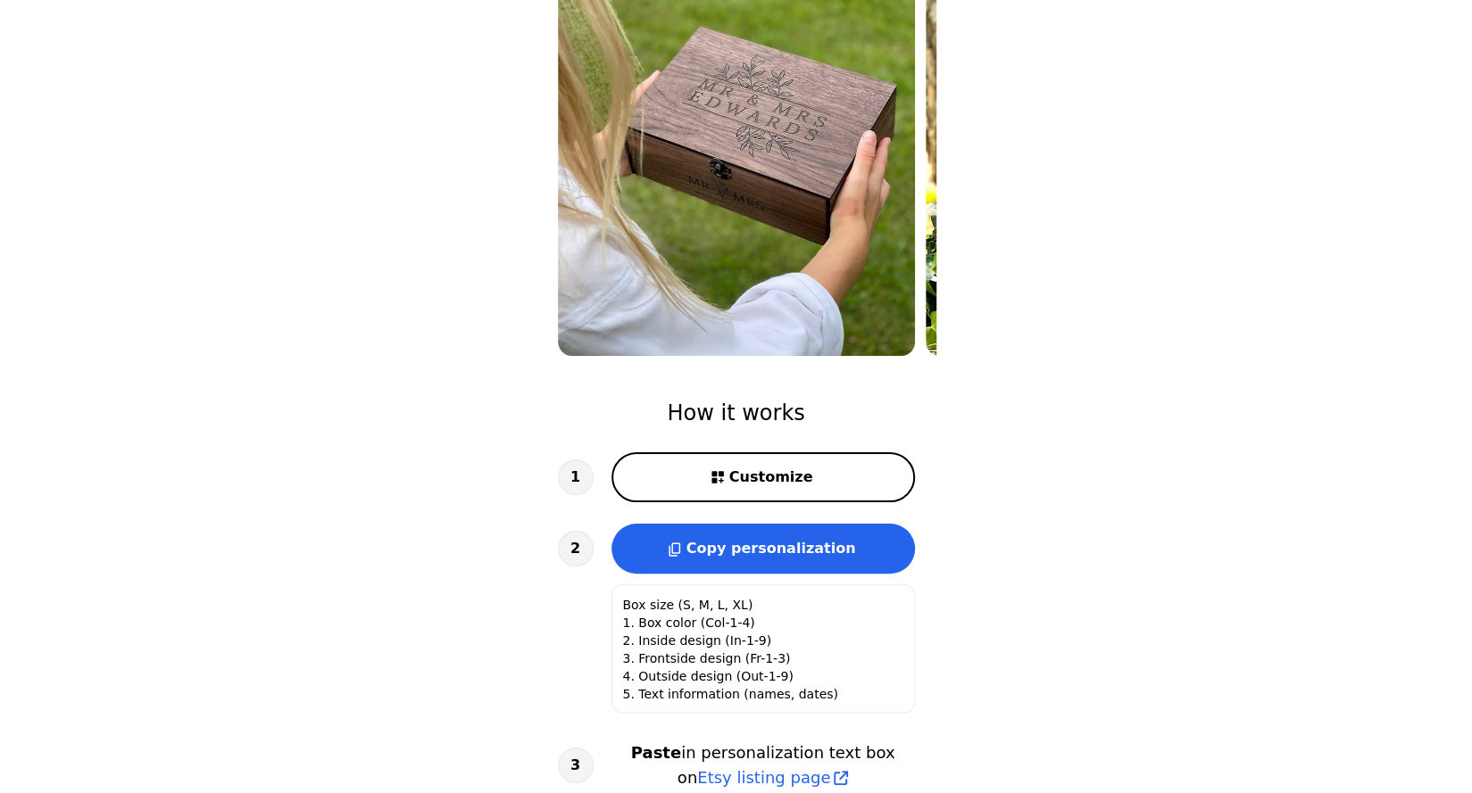
scroll to position [227, 0]
click at [803, 478] on span "Customize" at bounding box center [771, 476] width 84 height 21
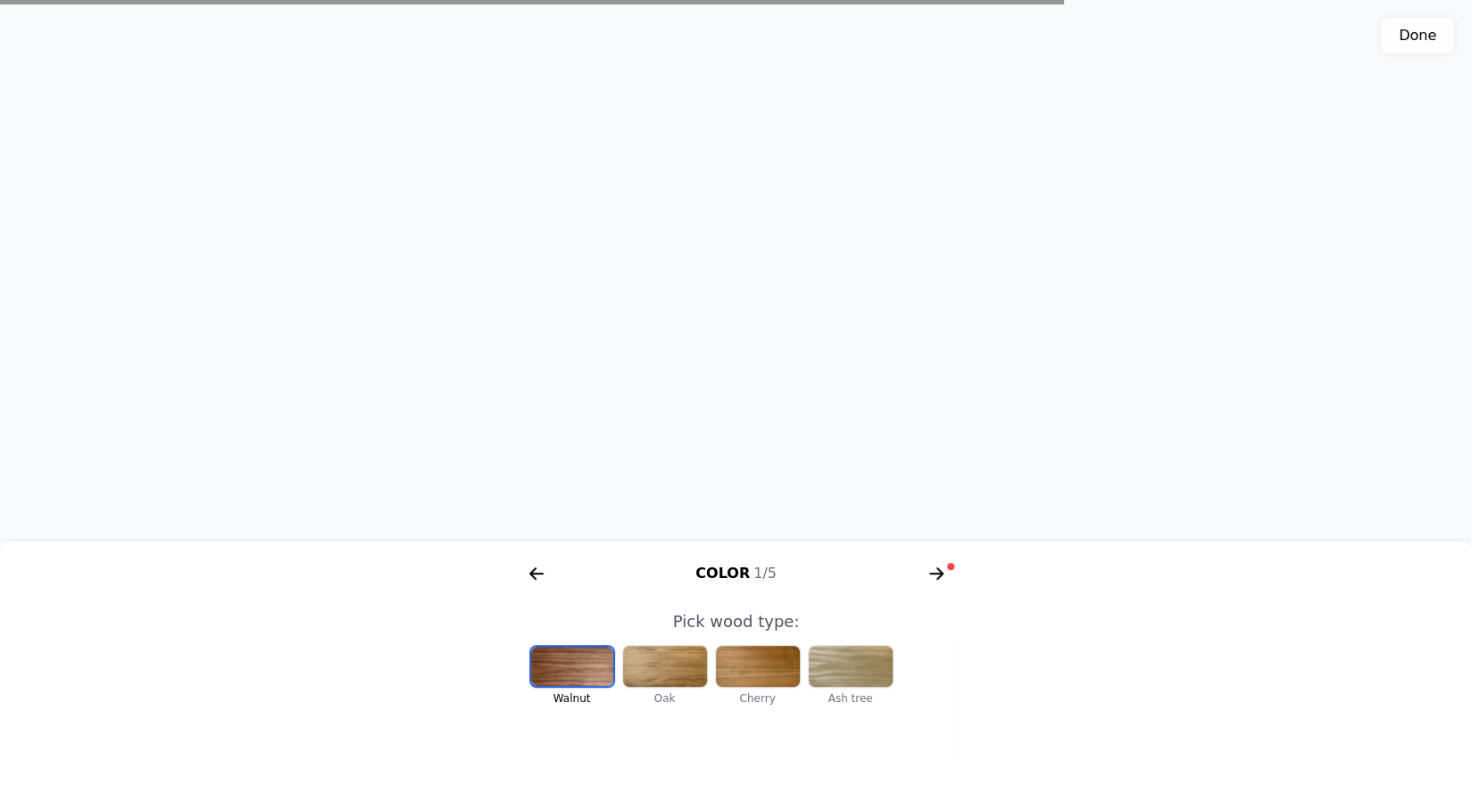
scroll to position [0, 368]
click at [580, 677] on div at bounding box center [572, 666] width 82 height 39
click at [672, 659] on div at bounding box center [665, 666] width 84 height 41
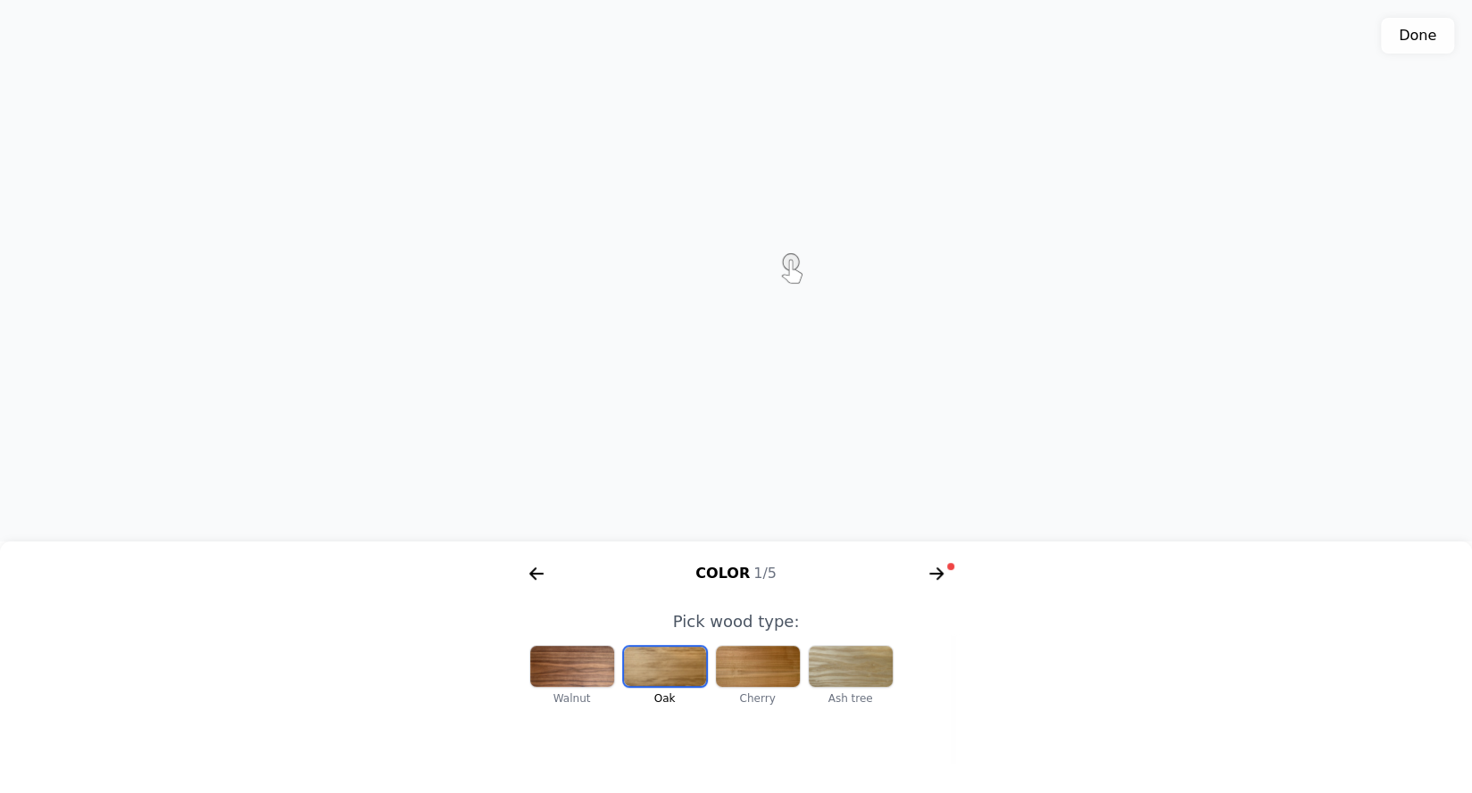
click at [753, 661] on div at bounding box center [758, 666] width 84 height 41
click at [575, 668] on div at bounding box center [572, 666] width 84 height 41
click at [848, 676] on div at bounding box center [851, 666] width 84 height 41
click at [742, 667] on div at bounding box center [758, 666] width 84 height 41
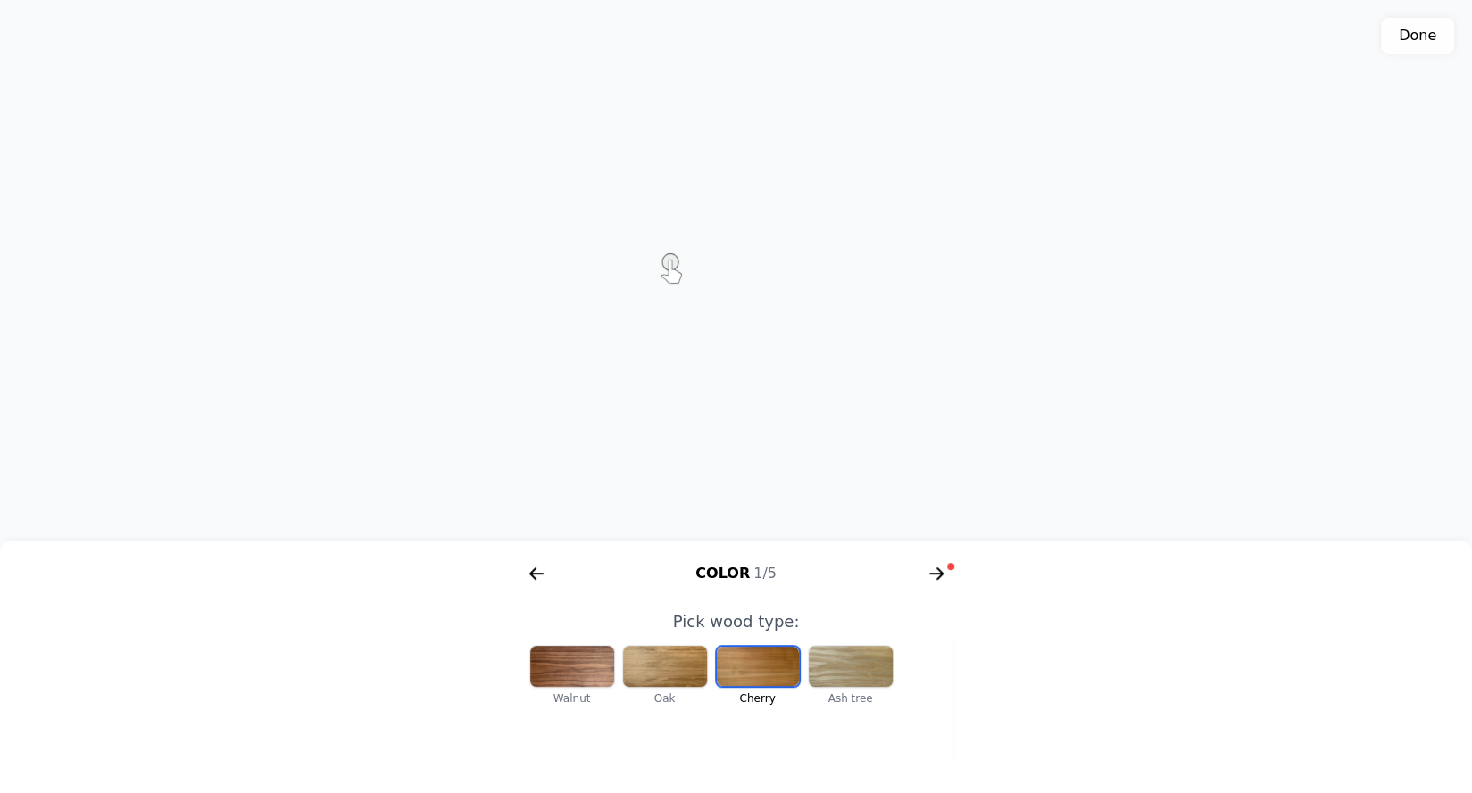
click at [933, 572] on icon "arrow right short" at bounding box center [936, 574] width 29 height 29
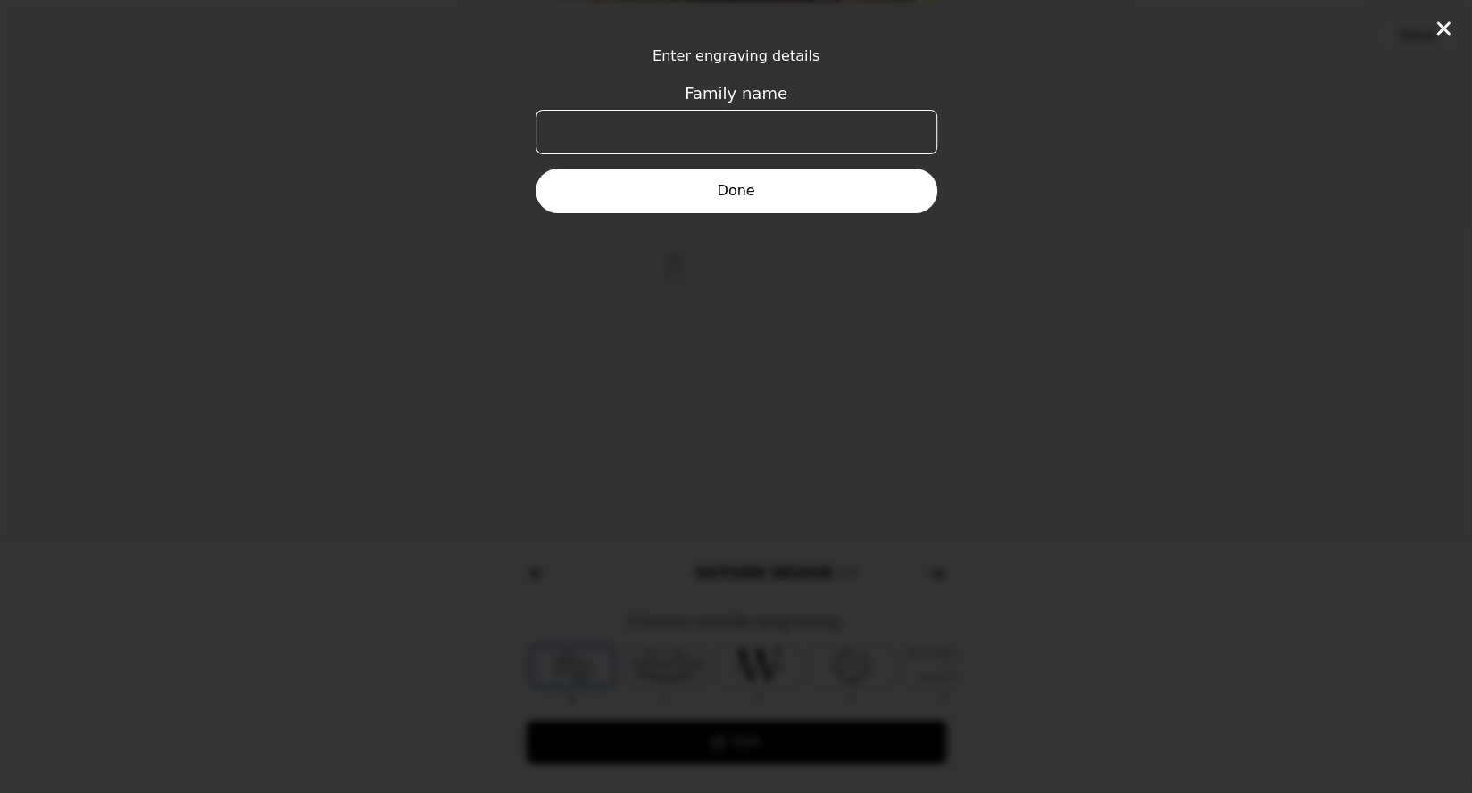
scroll to position [0, 685]
click at [762, 138] on input "Family name" at bounding box center [736, 132] width 402 height 45
type input "m"
type input "M"
type input "i"
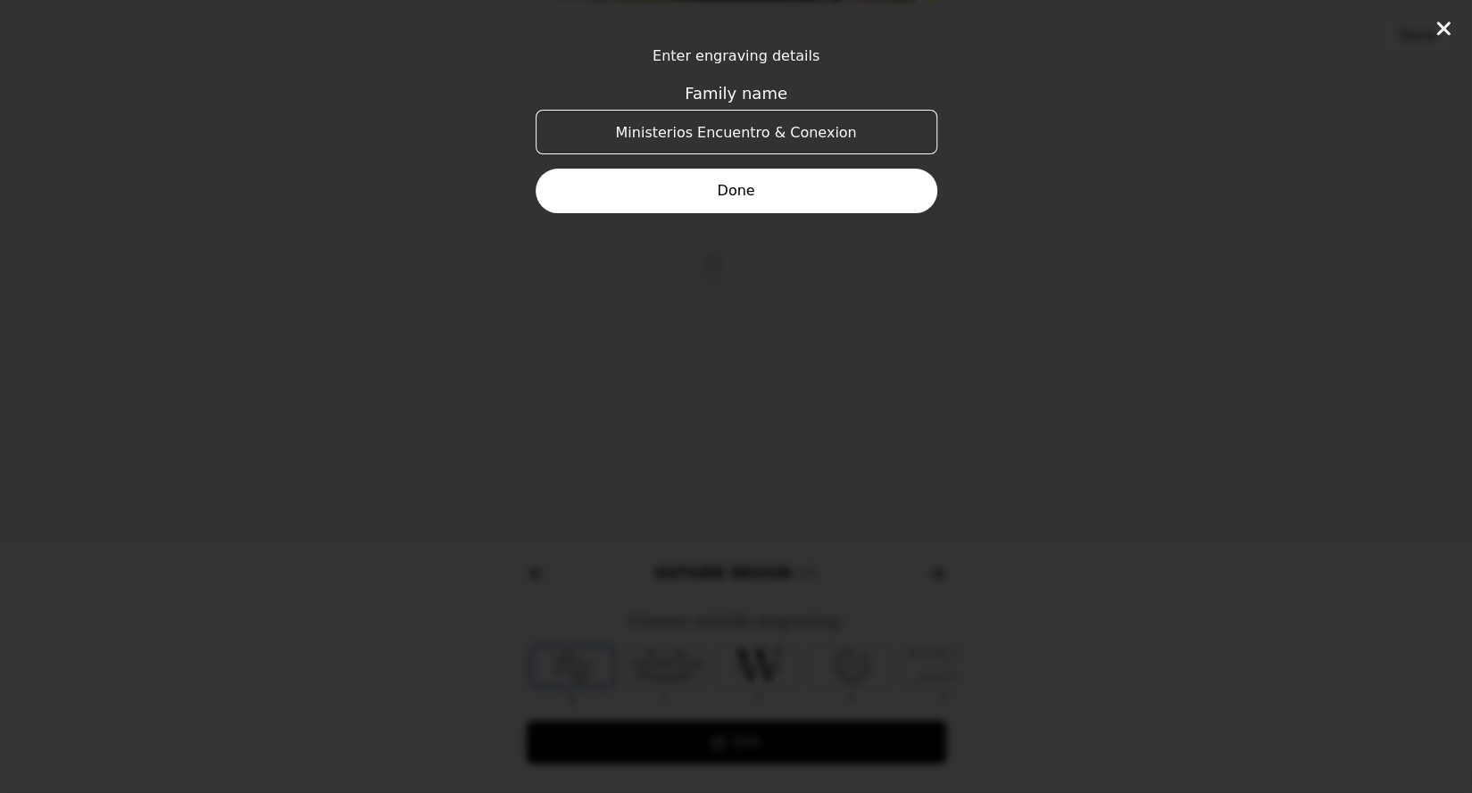
type input "Ministerios Encuentro & Conexion"
click at [757, 164] on label "Family name Ministerios Encuentro & Conexion" at bounding box center [736, 124] width 402 height 87
click at [757, 154] on input "Ministerios Encuentro & Conexion" at bounding box center [736, 132] width 402 height 45
click at [756, 176] on button "Done" at bounding box center [736, 191] width 402 height 45
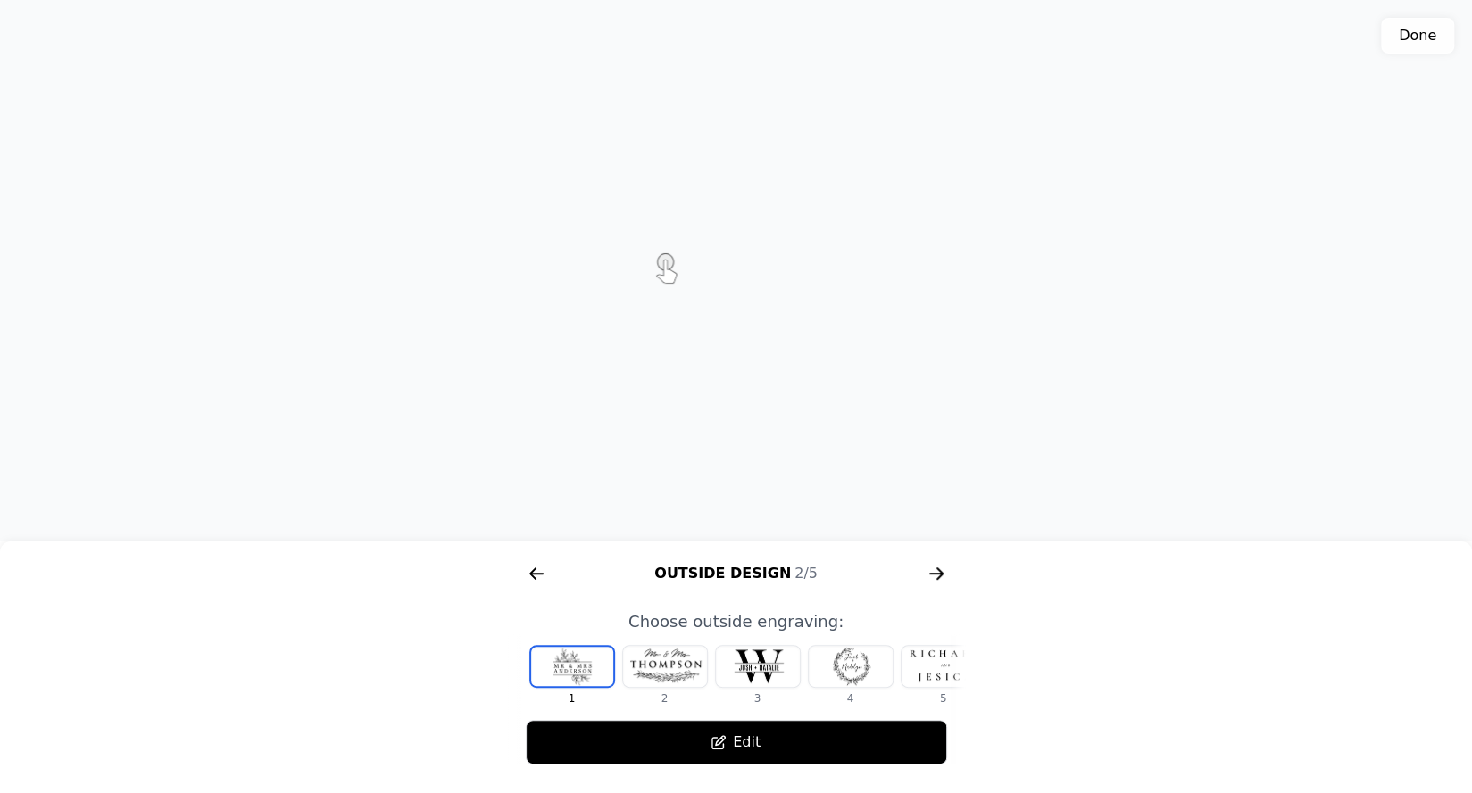
click at [935, 569] on icon "arrow right short" at bounding box center [936, 574] width 29 height 29
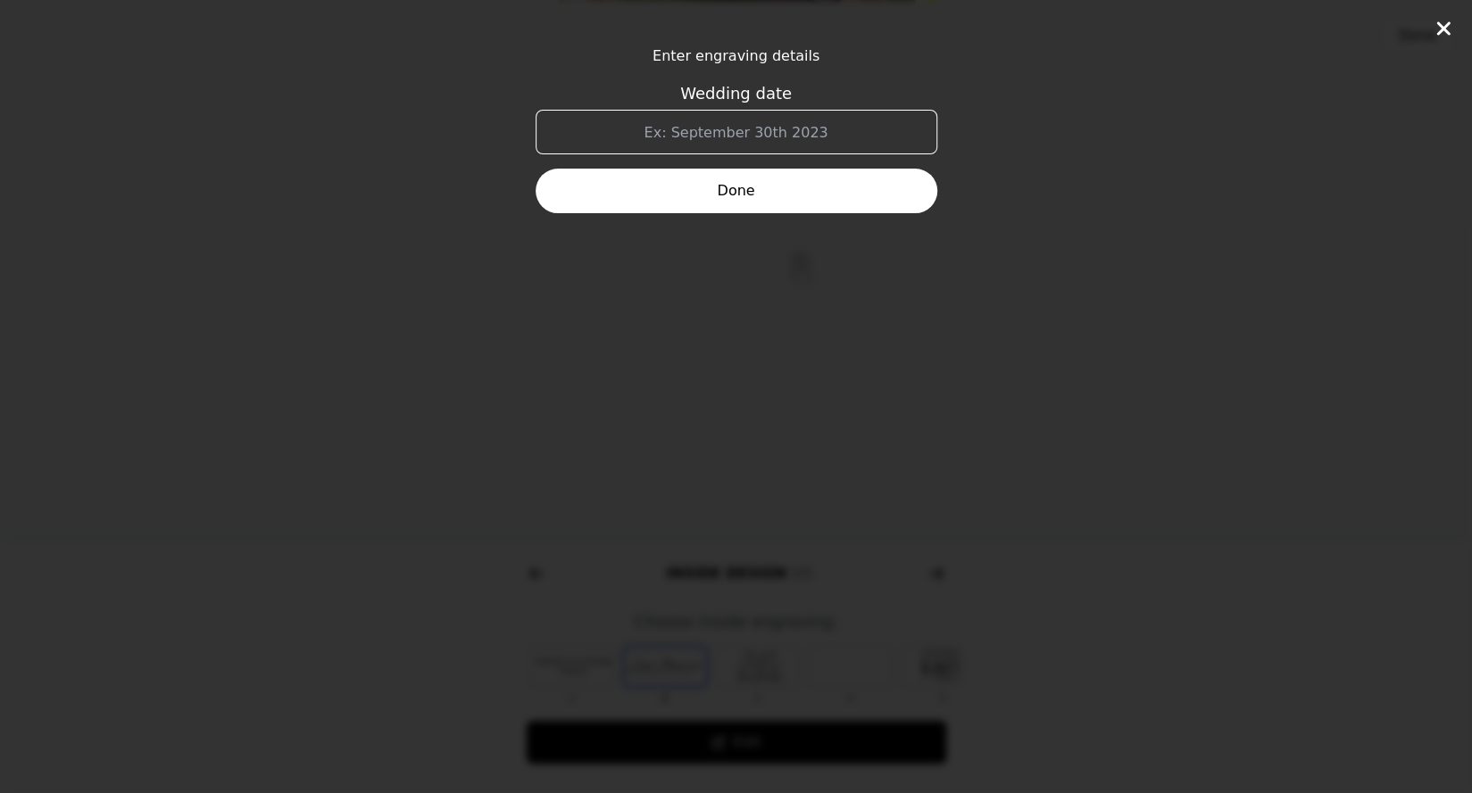
scroll to position [0, 1142]
click at [1442, 22] on icon at bounding box center [1442, 28] width 21 height 21
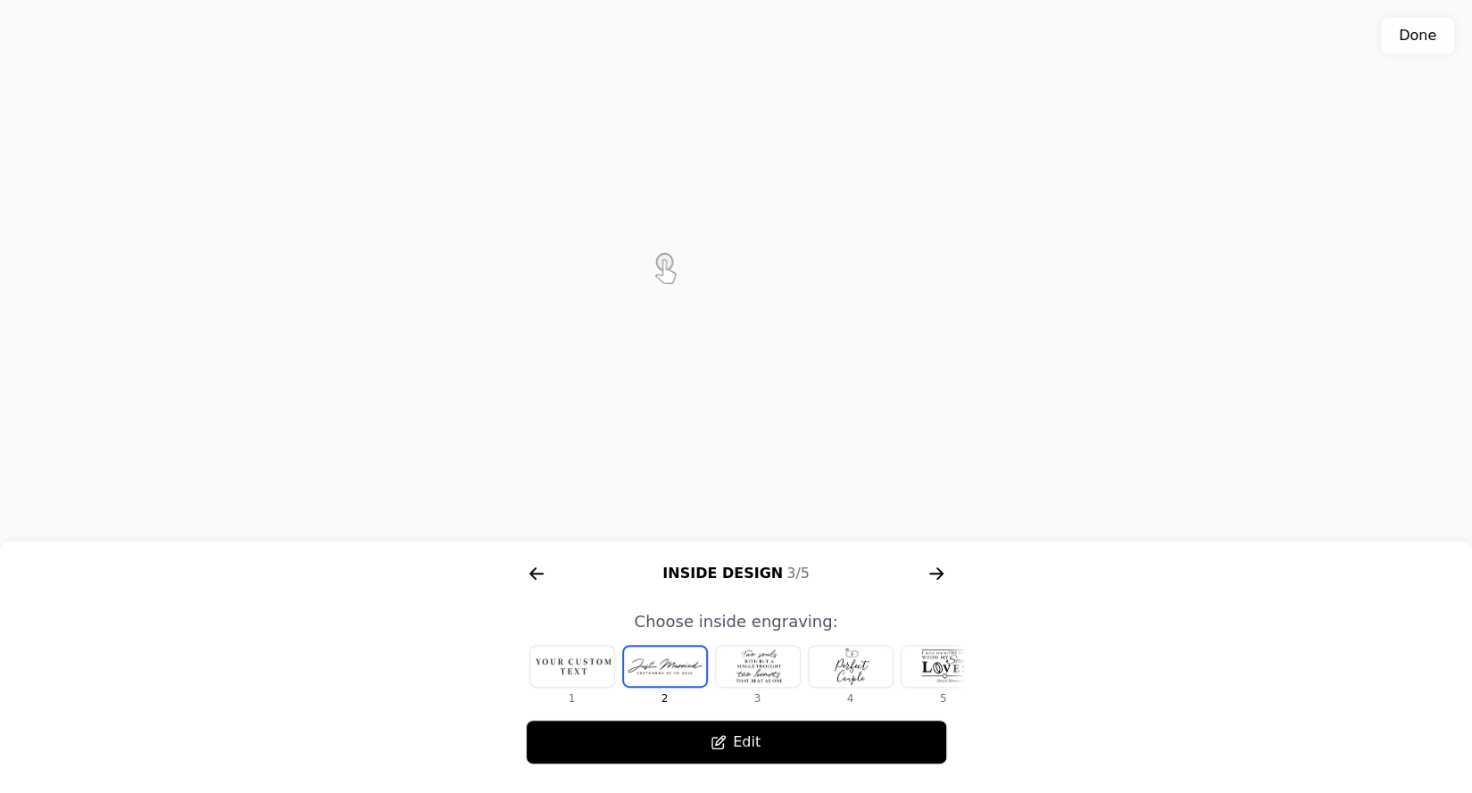
click at [578, 659] on div at bounding box center [572, 666] width 84 height 41
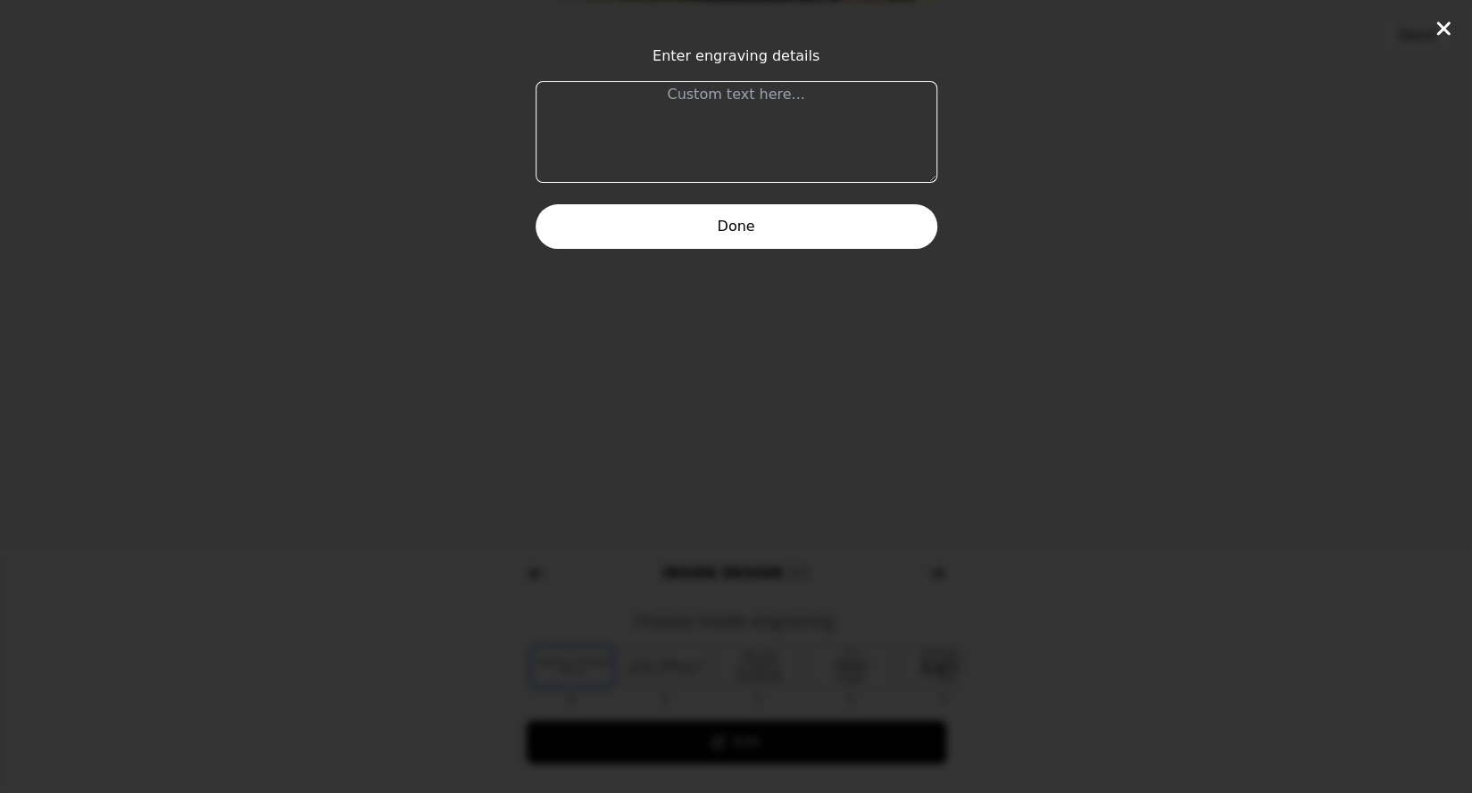
click at [774, 137] on textarea at bounding box center [736, 132] width 402 height 102
type textarea "m"
type textarea "Ministerios Encuentro & Conexion"
click at [742, 226] on button "Done" at bounding box center [736, 226] width 402 height 45
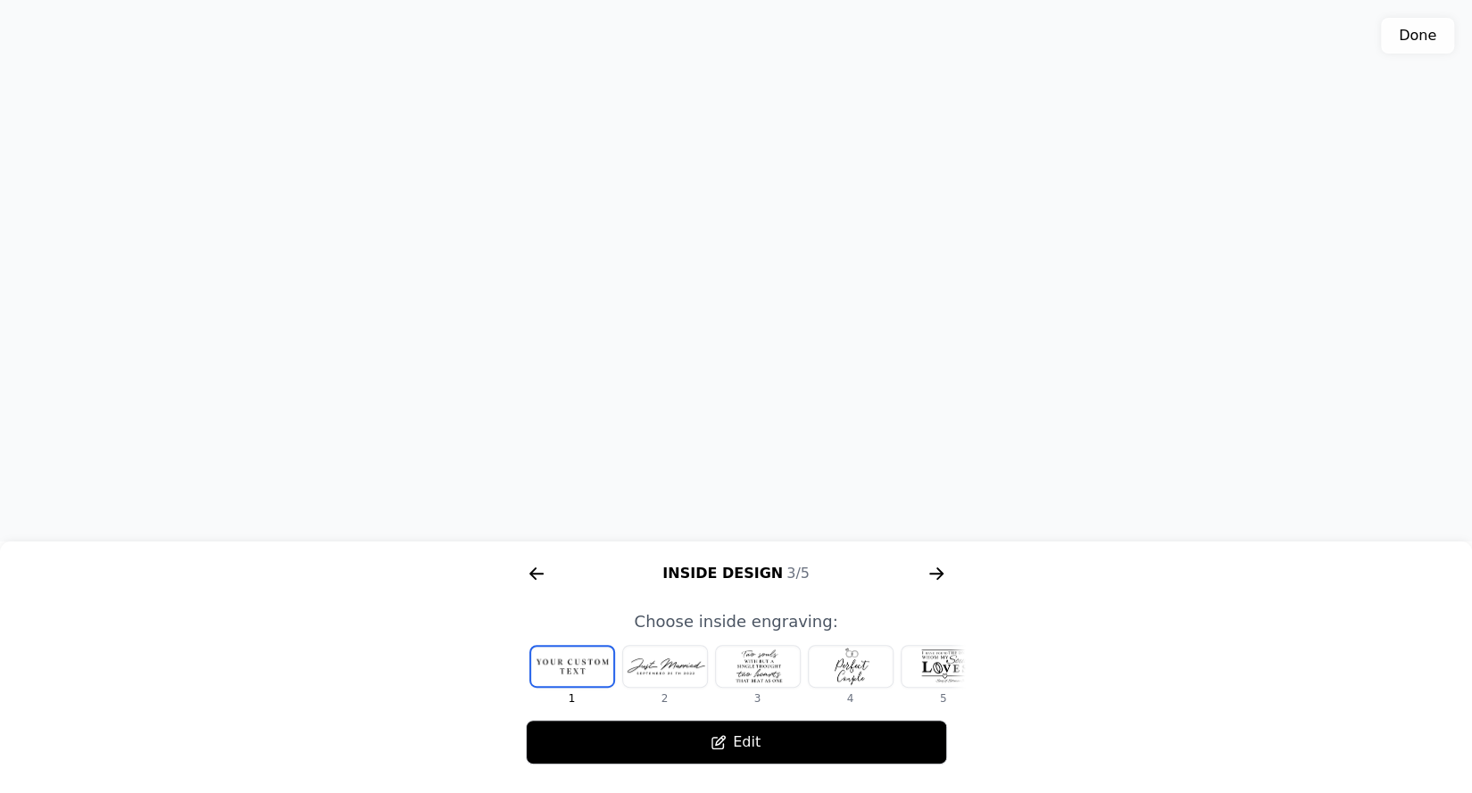
click at [530, 572] on icon "arrow right short" at bounding box center [531, 574] width 7 height 12
click at [982, 668] on div "Color 1/5 Outside Design 2/5 Inside Design 3/5 Frontside 4/5 Size 5/5 Pick wood…" at bounding box center [736, 658] width 1472 height 212
click at [930, 664] on div at bounding box center [943, 666] width 84 height 41
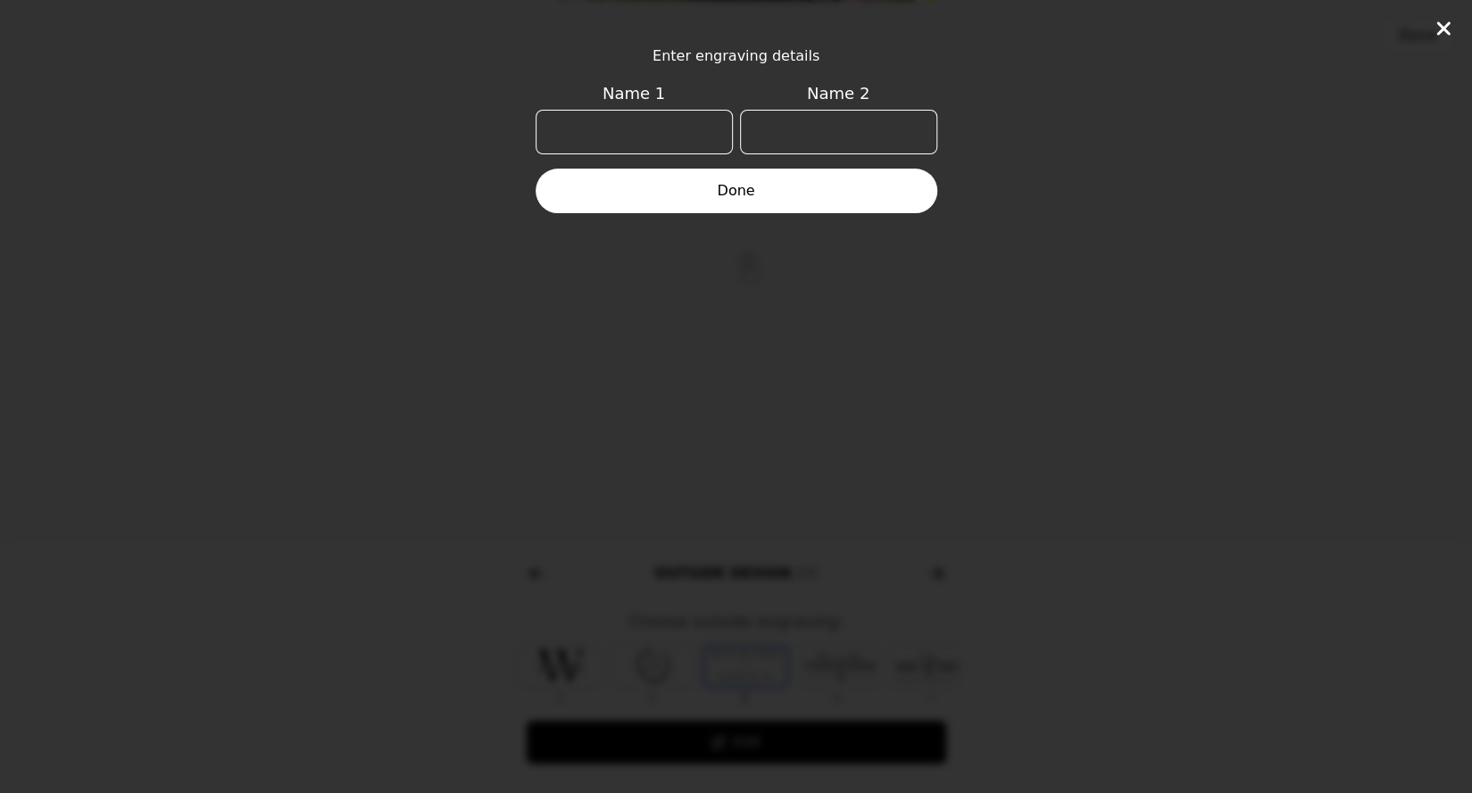
scroll to position [0, 207]
click at [1000, 665] on div "Enter engraving details Name 1 Name 2 Done" at bounding box center [736, 396] width 1472 height 793
click at [625, 122] on input "Name 1" at bounding box center [633, 132] width 197 height 45
type input "Ministerios"
type input "C"
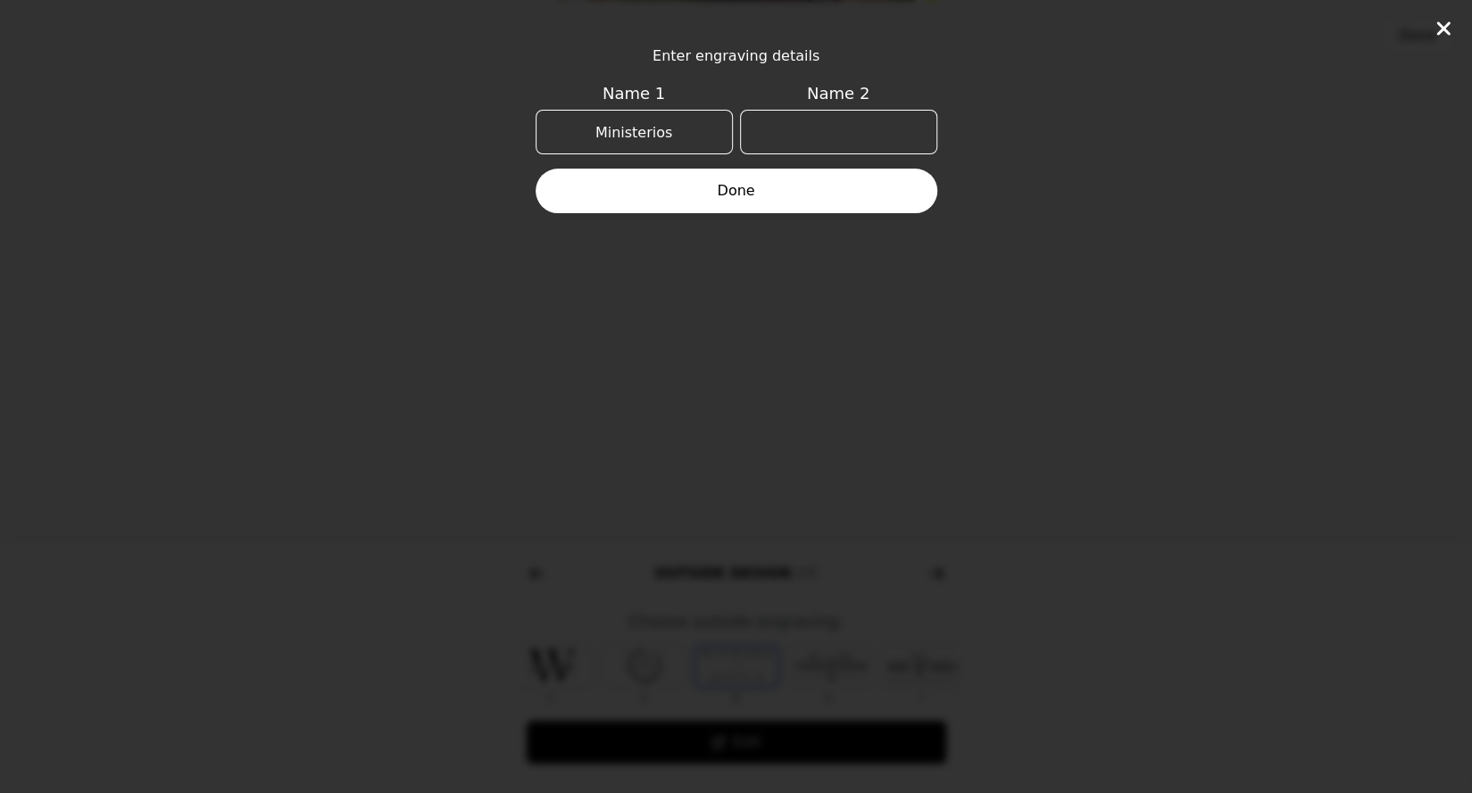
type input "e"
type input "Encuentro & Conexion"
click at [733, 177] on button "Done" at bounding box center [736, 191] width 402 height 45
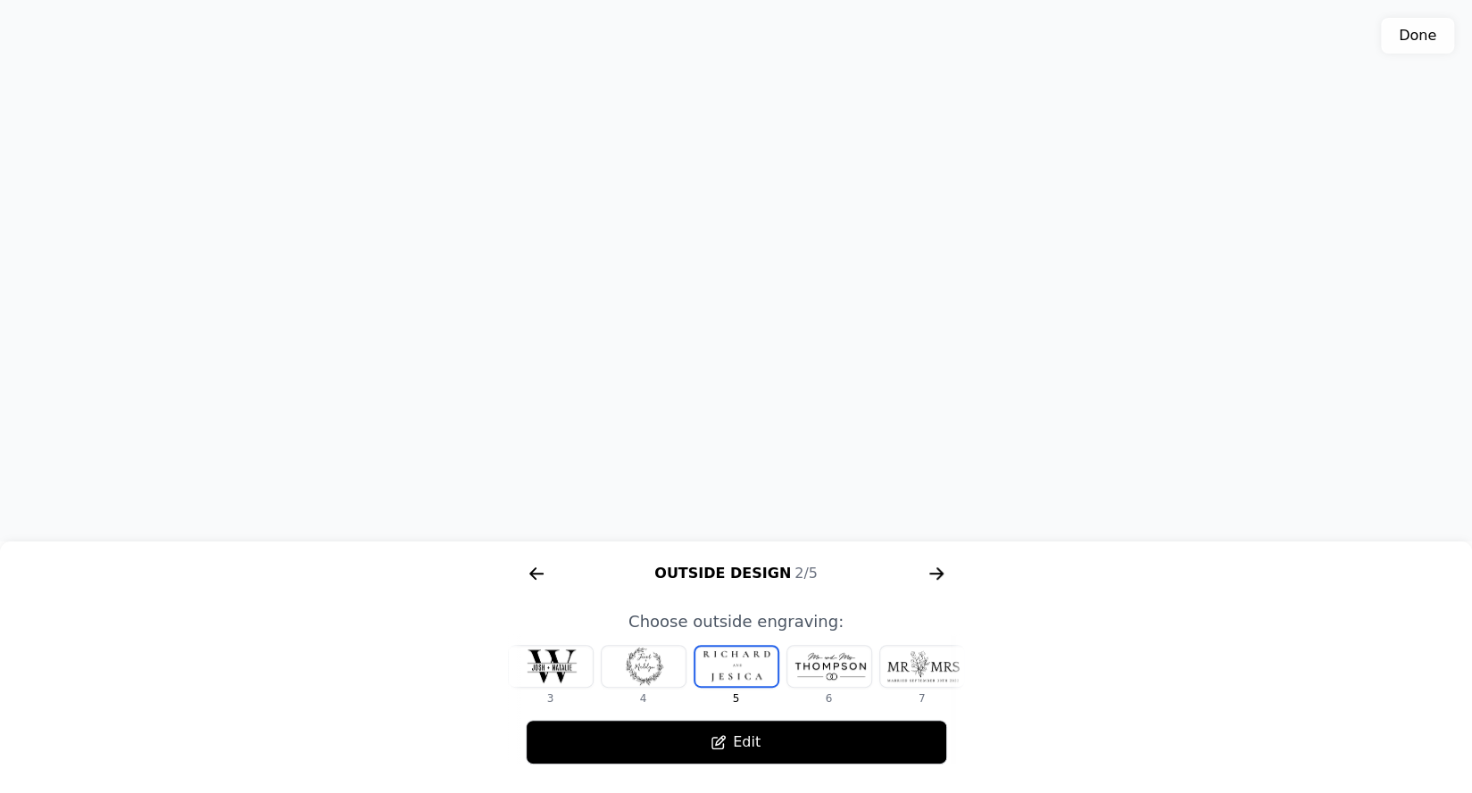
click at [537, 574] on icon "arrow right short" at bounding box center [536, 574] width 13 height 2
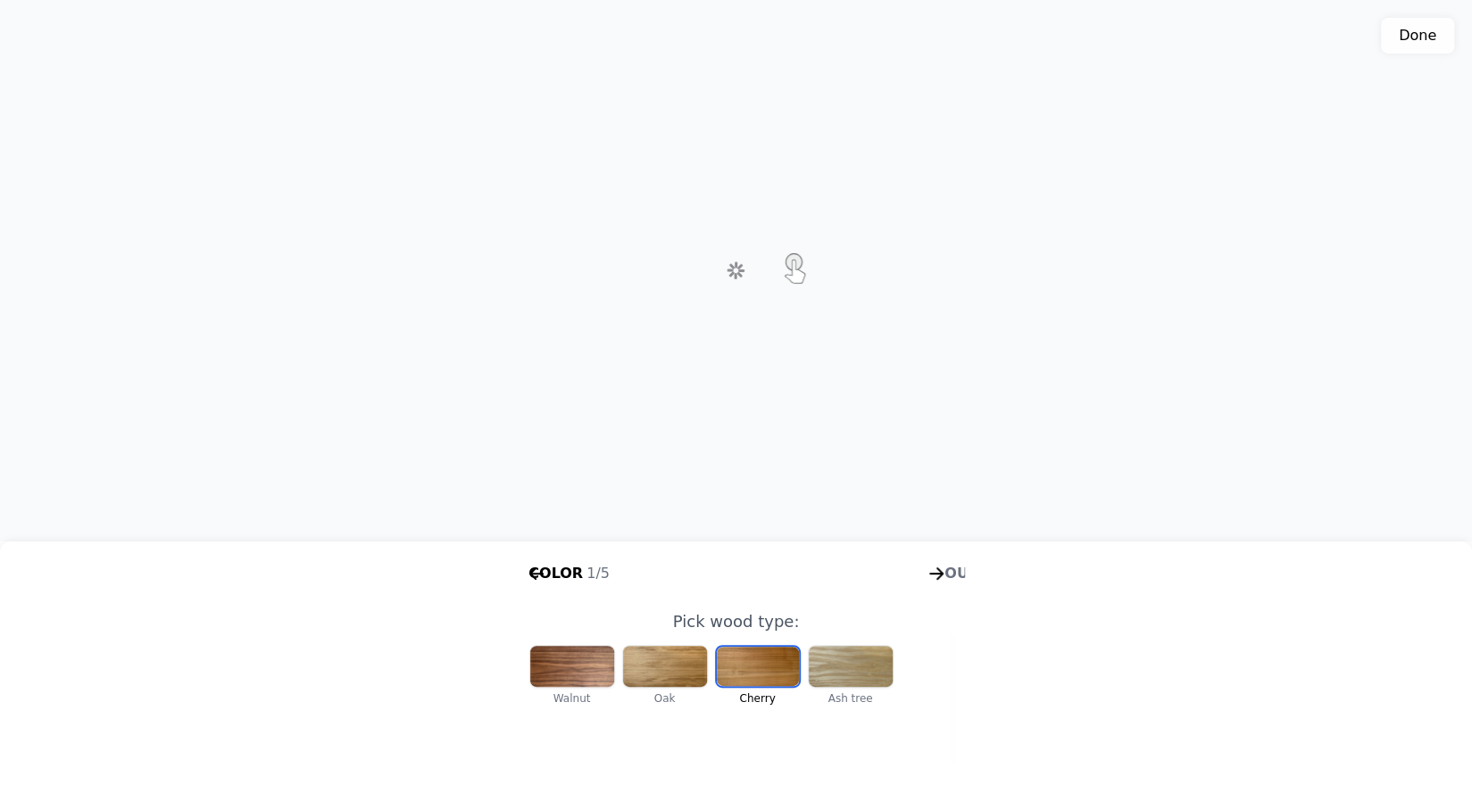
scroll to position [0, 228]
click at [941, 576] on icon "arrow right short" at bounding box center [938, 574] width 7 height 12
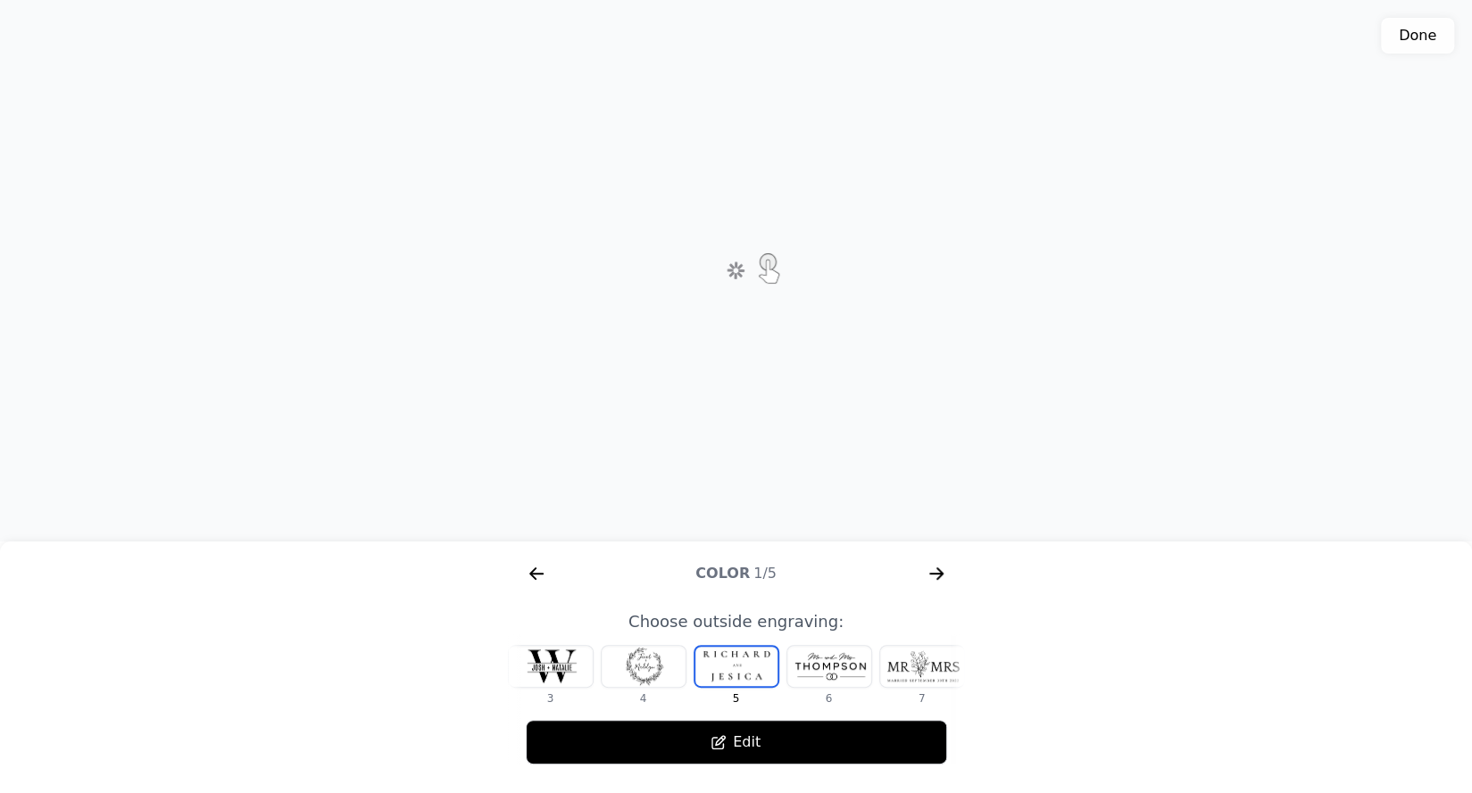
scroll to position [0, 685]
click at [940, 577] on icon "arrow right short" at bounding box center [938, 574] width 7 height 12
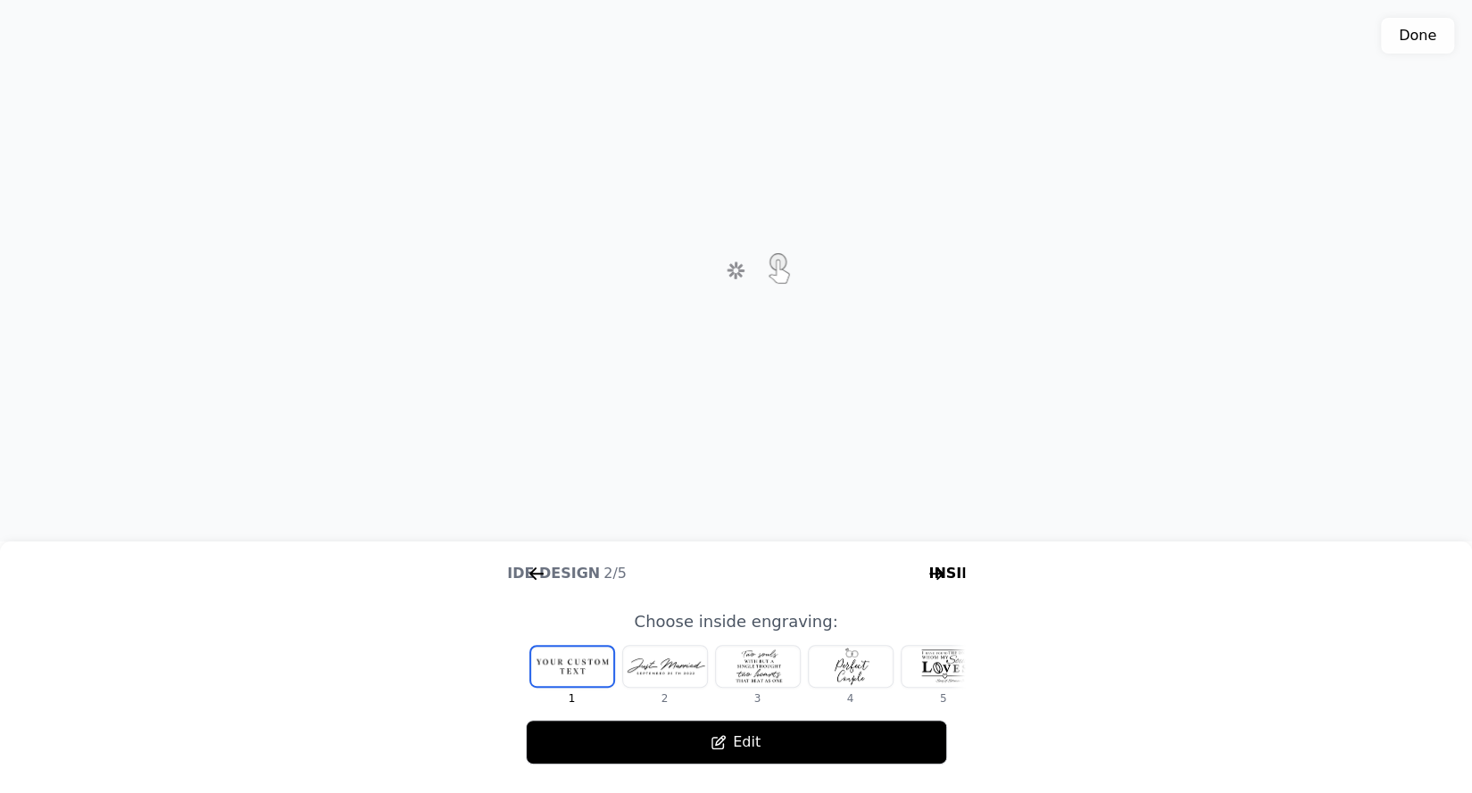
scroll to position [0, 1142]
click at [940, 577] on icon "arrow right short" at bounding box center [938, 574] width 7 height 12
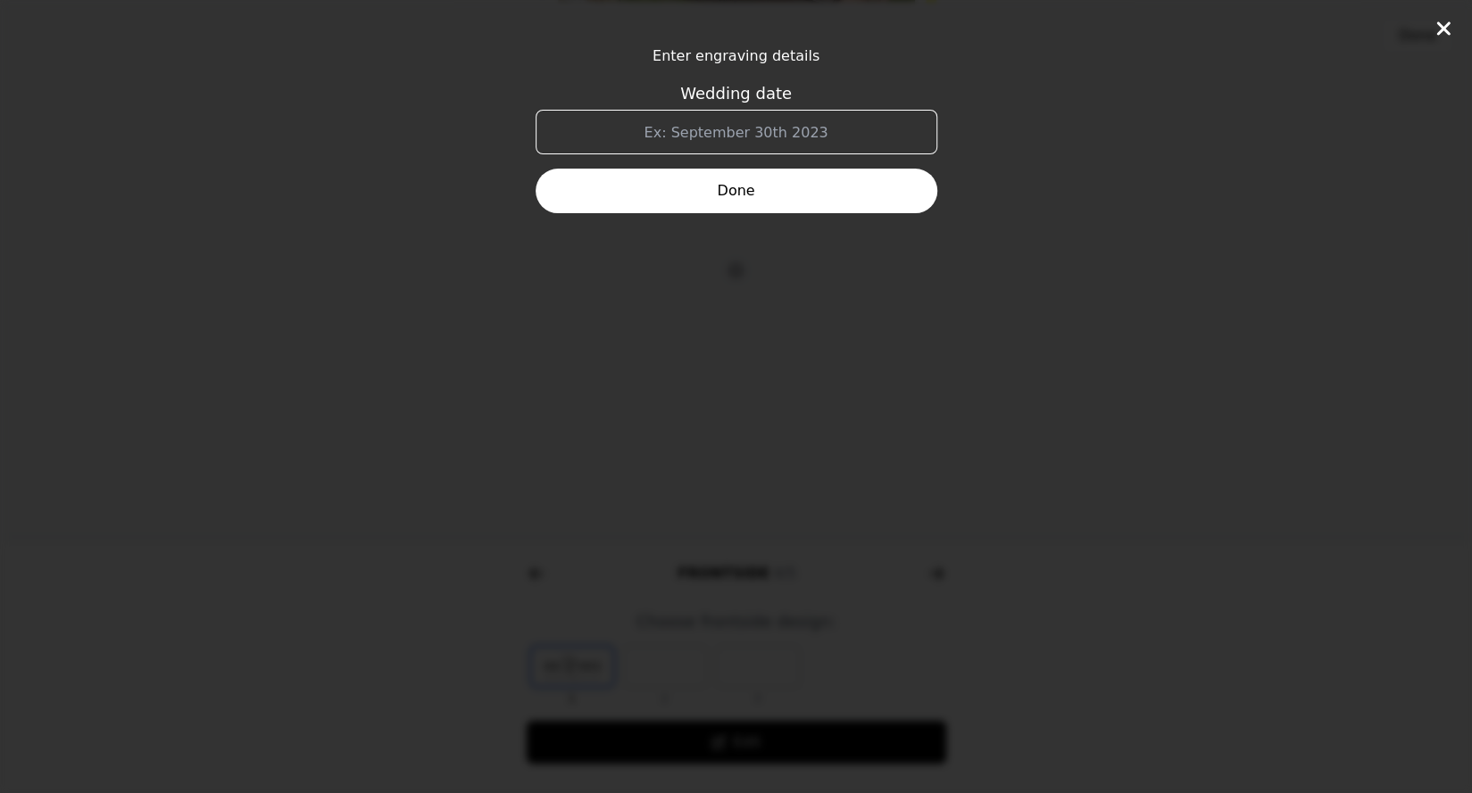
scroll to position [0, 1599]
